Goal: Transaction & Acquisition: Purchase product/service

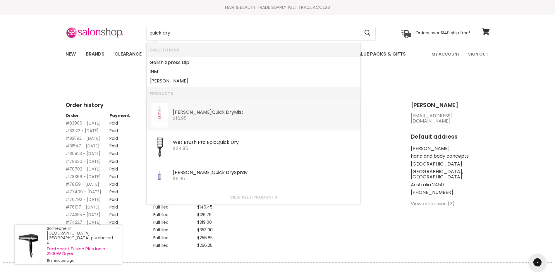
click at [215, 113] on div "Caron Quick Dry Mist" at bounding box center [265, 113] width 185 height 6
type input "quick dry"
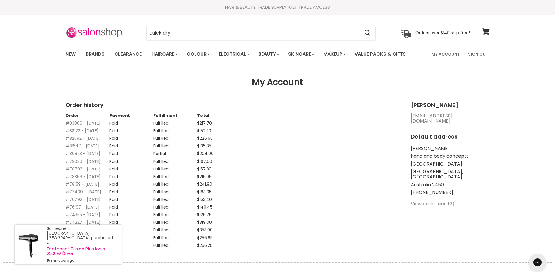
click at [215, 113] on div "Order history Order Payment Fulfillment Total #83906 - 04 Sep, 2025 Paid Fulfil…" at bounding box center [233, 175] width 334 height 146
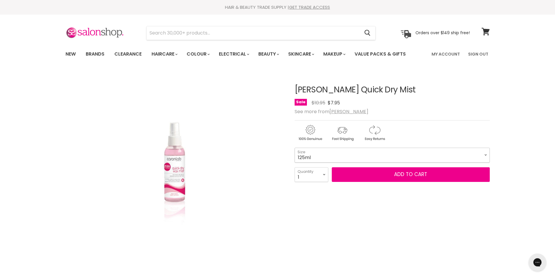
click at [486, 154] on select "125ml 250ml 1 Litre" at bounding box center [392, 155] width 195 height 15
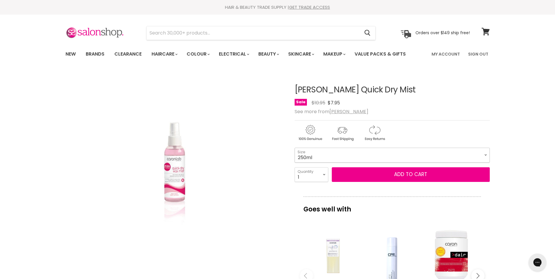
click at [295, 148] on select "125ml 250ml 1 Litre" at bounding box center [392, 155] width 195 height 15
click at [486, 154] on select "125ml 250ml 1 Litre" at bounding box center [392, 155] width 195 height 15
click at [295, 148] on select "125ml 250ml 1 Litre" at bounding box center [392, 155] width 195 height 15
select select "1 Litre"
click at [405, 173] on button "Add to cart" at bounding box center [411, 174] width 158 height 15
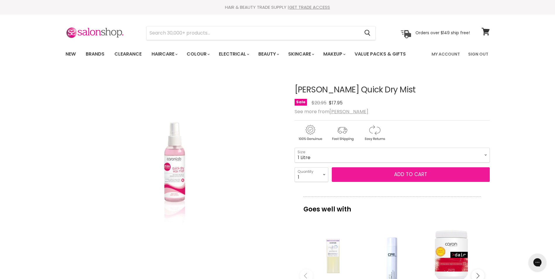
click at [414, 174] on button "Add to cart" at bounding box center [411, 174] width 158 height 15
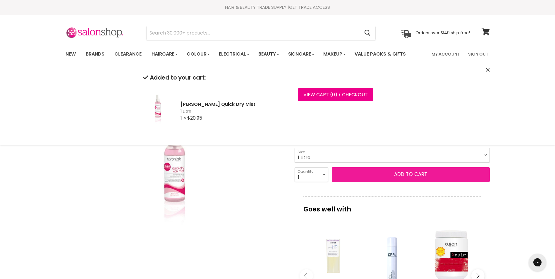
click at [395, 176] on button "Add to cart" at bounding box center [411, 174] width 158 height 15
click at [161, 222] on img "Caron Quick Dry Mist image. Click or Scroll to Zoom." at bounding box center [175, 180] width 102 height 154
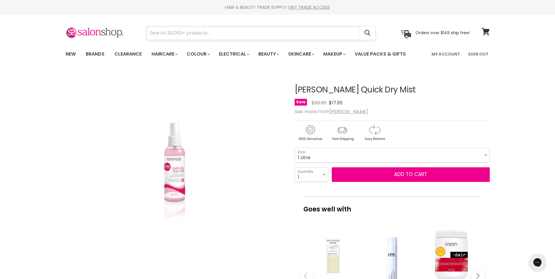
click at [206, 32] on input "Search" at bounding box center [253, 32] width 213 height 13
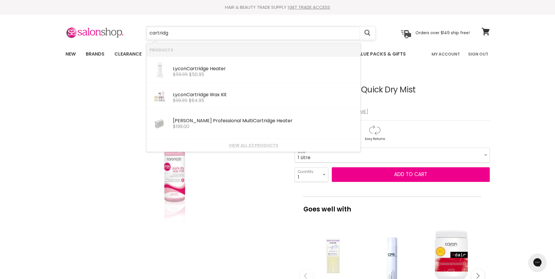
type input "cartridge"
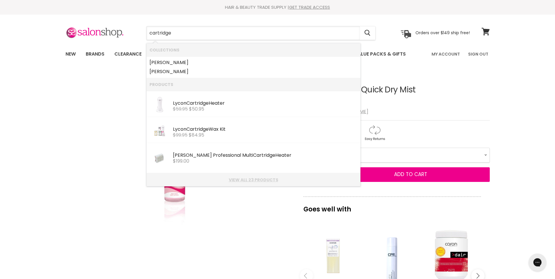
click at [253, 178] on link "View all 23 products" at bounding box center [254, 180] width 208 height 5
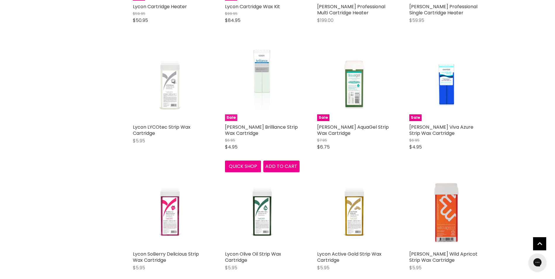
scroll to position [234, 0]
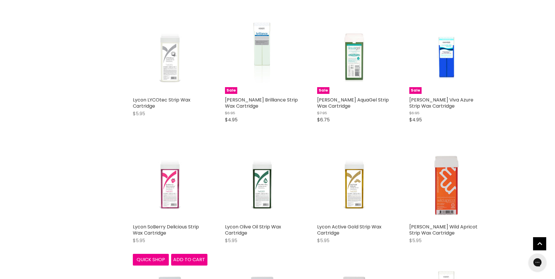
click at [169, 197] on img "Main content" at bounding box center [170, 183] width 75 height 75
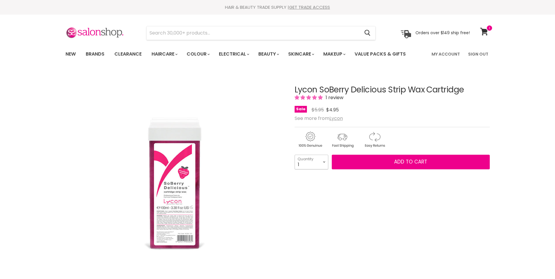
drag, startPoint x: 0, startPoint y: 0, endPoint x: 324, endPoint y: 162, distance: 362.3
click at [324, 162] on select "1 2 3 4 5 6 7 8 9 10+" at bounding box center [312, 162] width 34 height 15
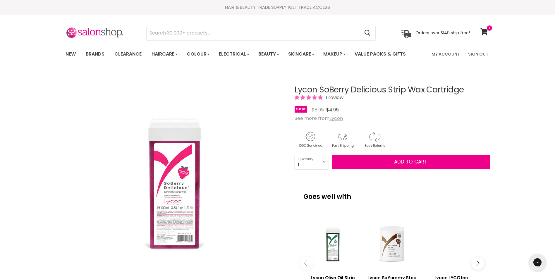
select select "10+"
click at [295, 155] on select "1 2 3 4 5 6 7 8 9 10+" at bounding box center [312, 162] width 34 height 15
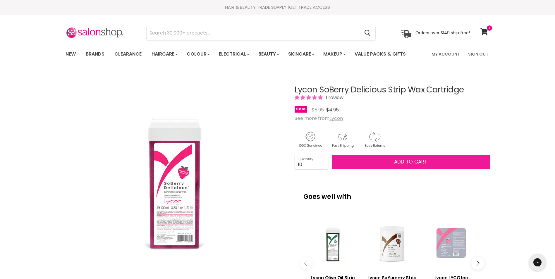
click at [419, 162] on span "Add to cart" at bounding box center [410, 161] width 33 height 7
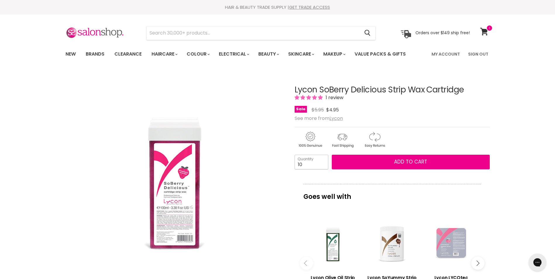
click at [304, 165] on input "10" at bounding box center [312, 162] width 34 height 15
type input "1"
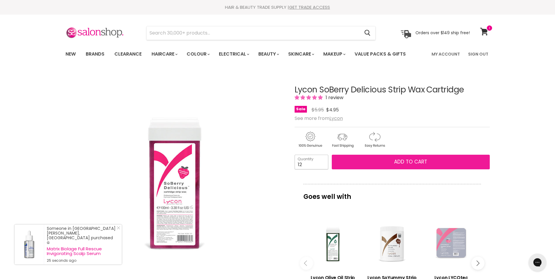
type input "12"
click at [397, 158] on button "Add to cart" at bounding box center [411, 162] width 158 height 15
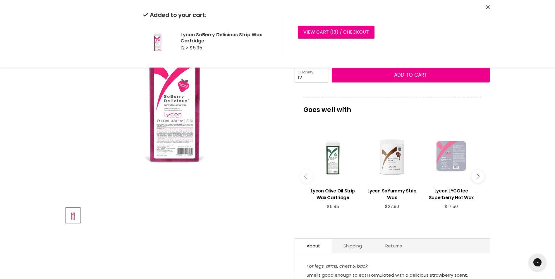
scroll to position [88, 0]
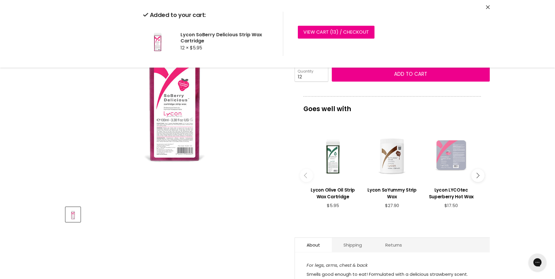
click at [477, 173] on icon "Main content" at bounding box center [476, 175] width 5 height 5
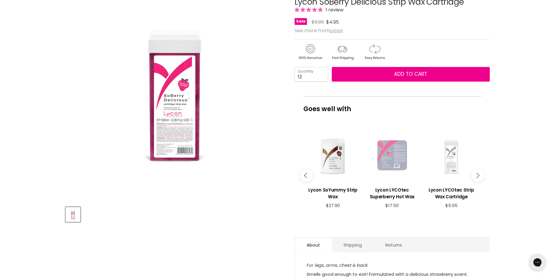
click at [477, 173] on icon "Main content" at bounding box center [476, 175] width 5 height 5
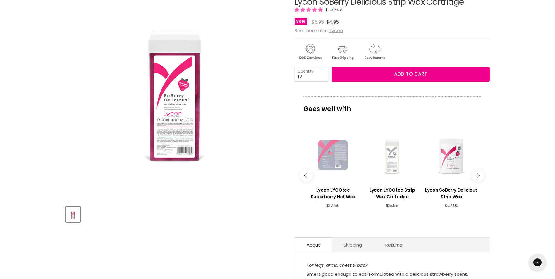
click at [477, 173] on icon "Main content" at bounding box center [476, 175] width 5 height 5
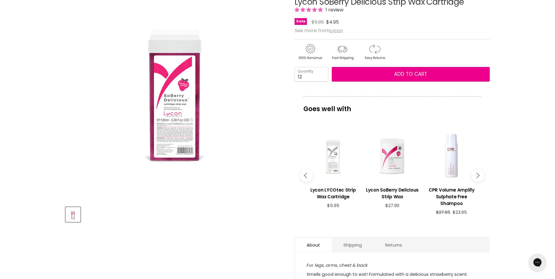
click at [477, 173] on icon "Main content" at bounding box center [476, 175] width 5 height 5
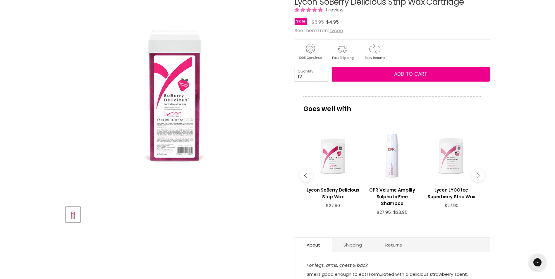
click at [477, 173] on icon "Main content" at bounding box center [476, 175] width 5 height 5
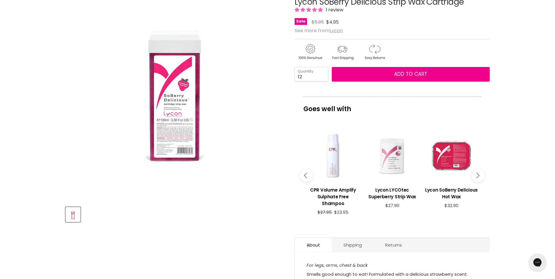
click at [477, 173] on icon "Main content" at bounding box center [476, 175] width 5 height 5
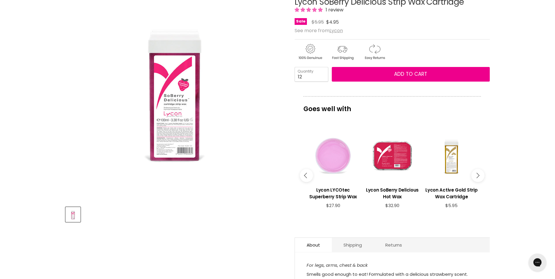
scroll to position [0, 0]
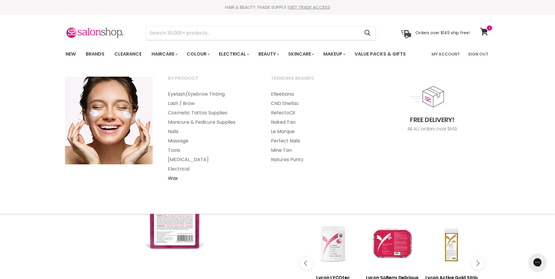
click at [175, 177] on link "Wax" at bounding box center [212, 178] width 102 height 9
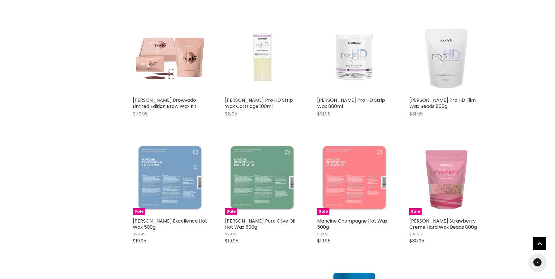
scroll to position [820, 0]
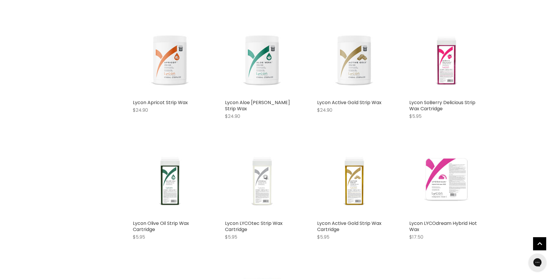
scroll to position [2166, 0]
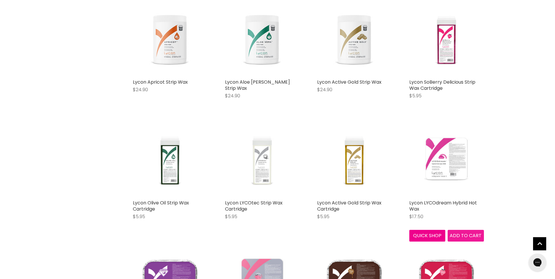
click at [472, 232] on span "Add to cart" at bounding box center [466, 235] width 32 height 7
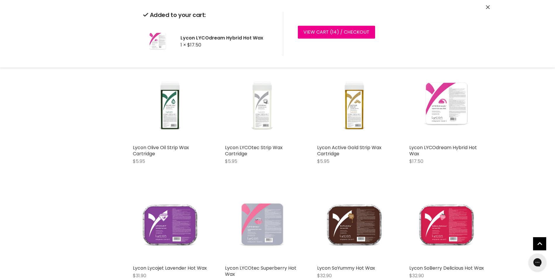
scroll to position [2225, 0]
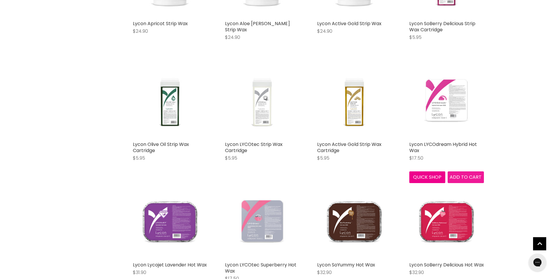
click at [465, 174] on span "Add to cart" at bounding box center [466, 177] width 32 height 7
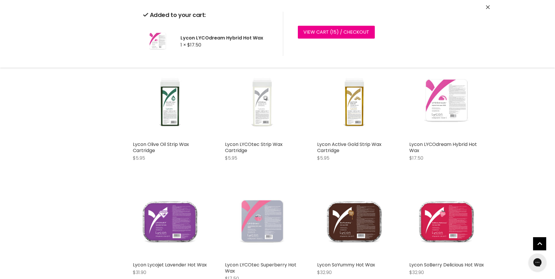
click at [449, 99] on img "Main content" at bounding box center [446, 101] width 75 height 75
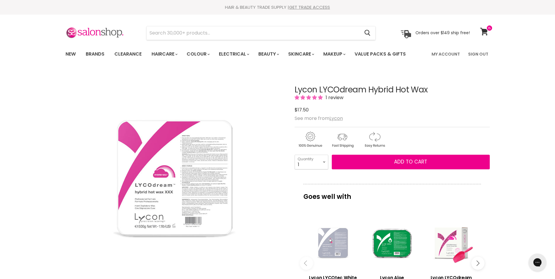
select select "4"
click at [295, 155] on select "1 2 3 4 5 6 7 8 9 10+" at bounding box center [312, 162] width 34 height 15
type input "4"
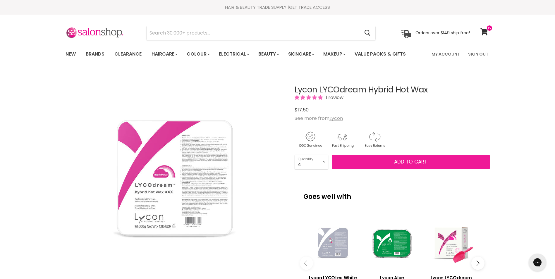
click at [424, 164] on span "Add to cart" at bounding box center [410, 161] width 33 height 7
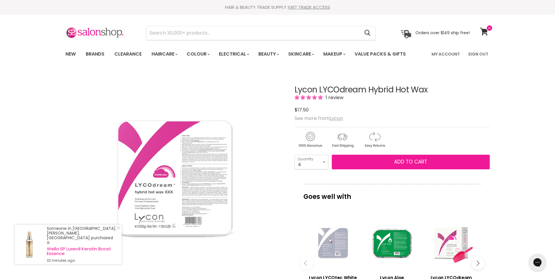
click at [417, 161] on span "Add to cart" at bounding box center [410, 161] width 33 height 7
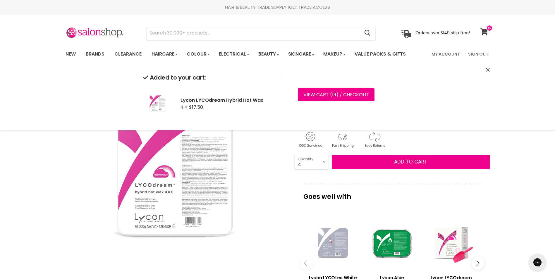
click at [486, 32] on icon at bounding box center [484, 32] width 8 height 8
